Goal: Book appointment/travel/reservation

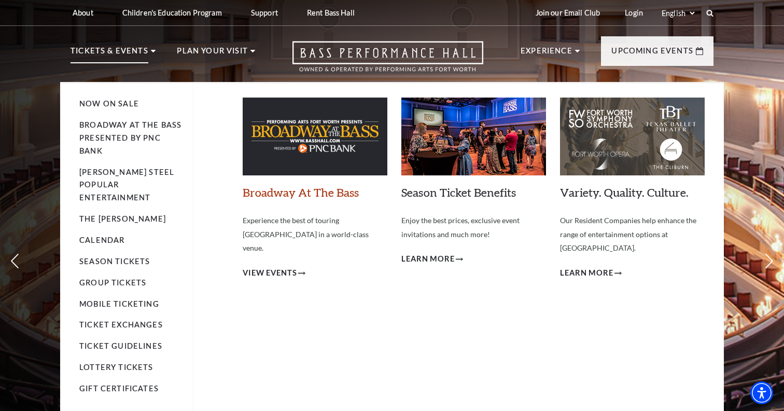
click at [288, 188] on link "Broadway At The Bass" at bounding box center [301, 192] width 116 height 14
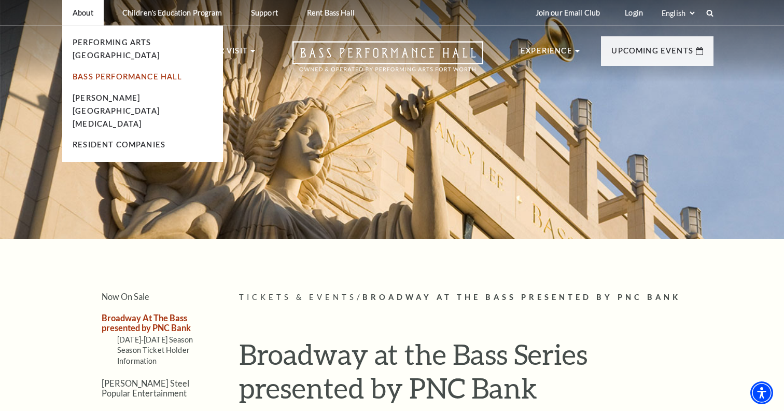
click at [95, 72] on link "Bass Performance Hall" at bounding box center [128, 76] width 110 height 9
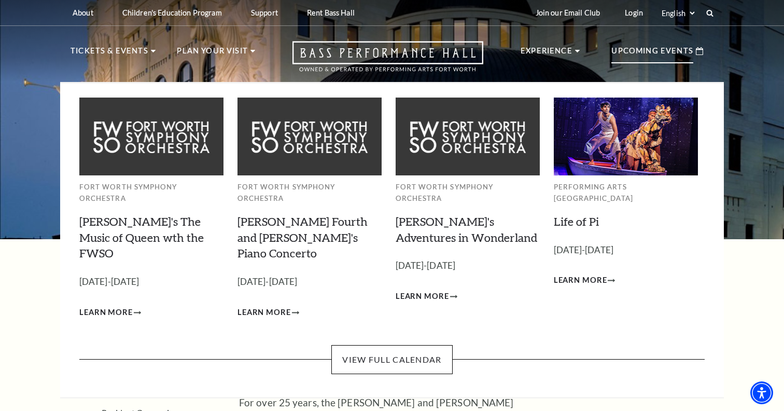
click at [652, 55] on p "Upcoming Events" at bounding box center [653, 54] width 82 height 19
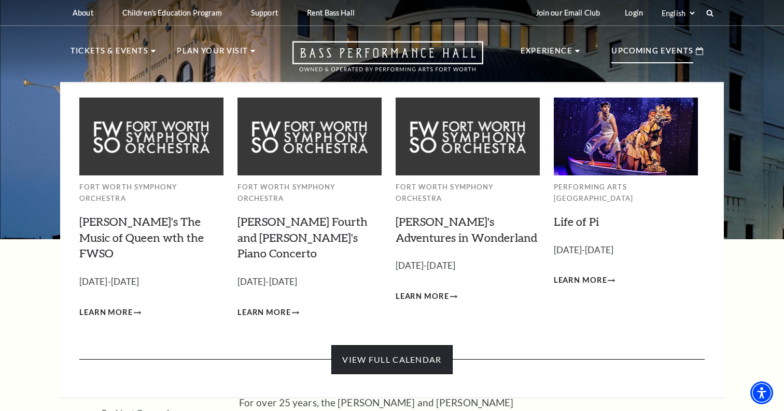
click at [385, 345] on link "View Full Calendar" at bounding box center [391, 359] width 121 height 29
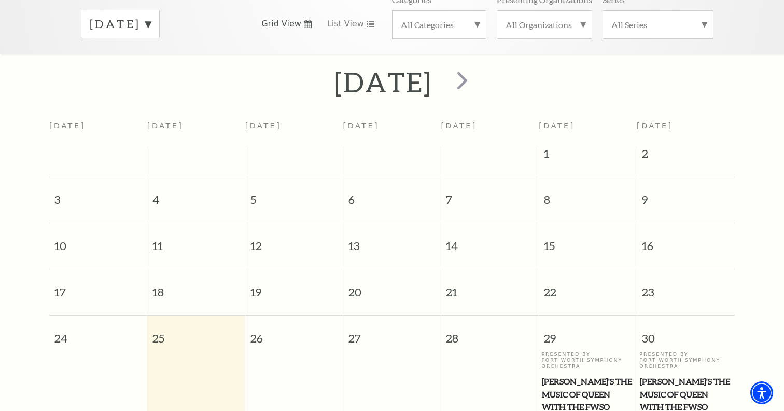
scroll to position [147, 0]
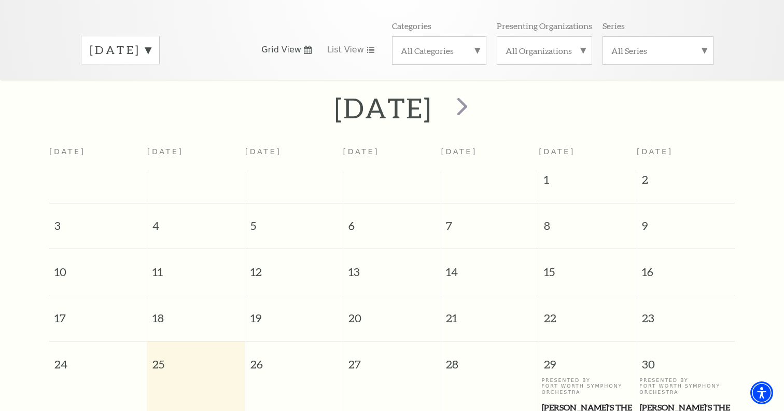
click at [151, 42] on label "[DATE]" at bounding box center [120, 50] width 61 height 16
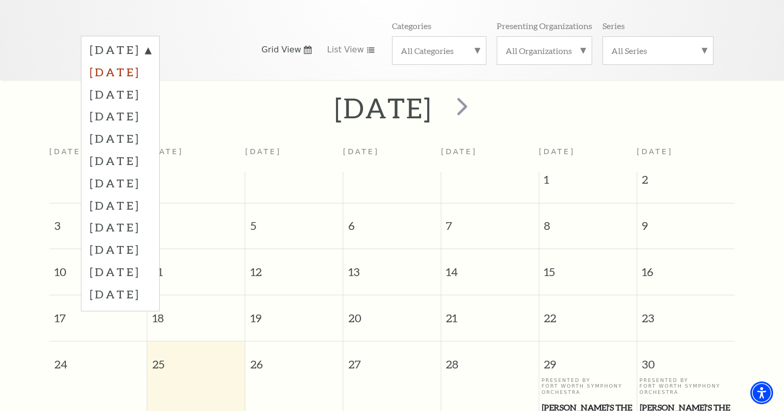
click at [151, 61] on label "[DATE]" at bounding box center [120, 72] width 61 height 22
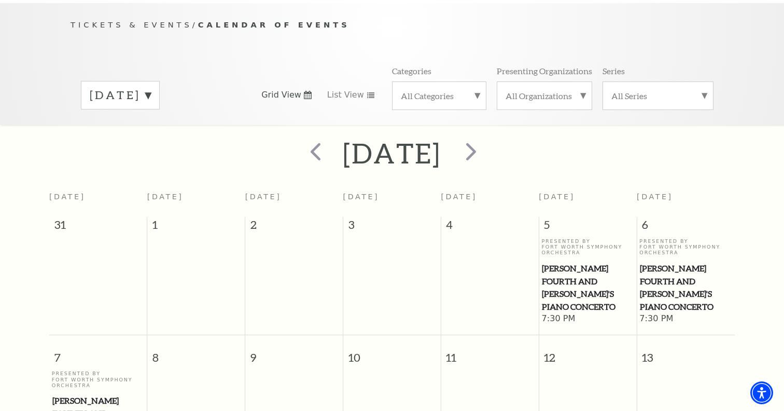
scroll to position [0, 0]
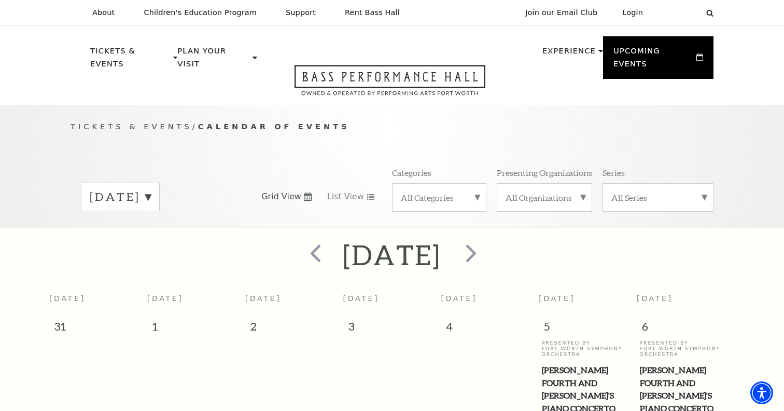
click at [151, 189] on label "[DATE]" at bounding box center [120, 197] width 61 height 16
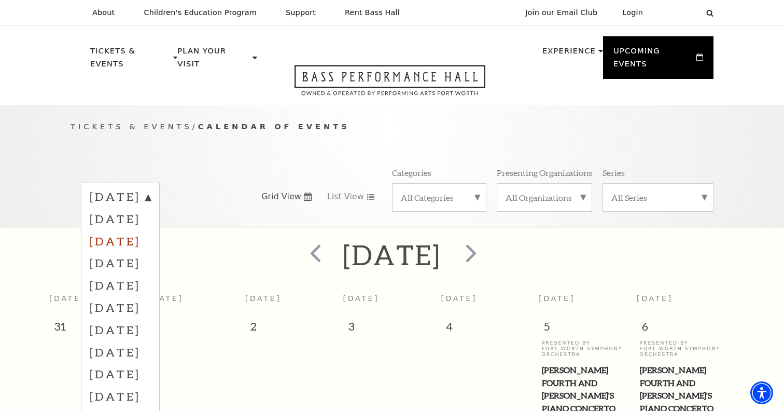
click at [151, 230] on label "[DATE]" at bounding box center [120, 241] width 61 height 22
